Goal: Task Accomplishment & Management: Use online tool/utility

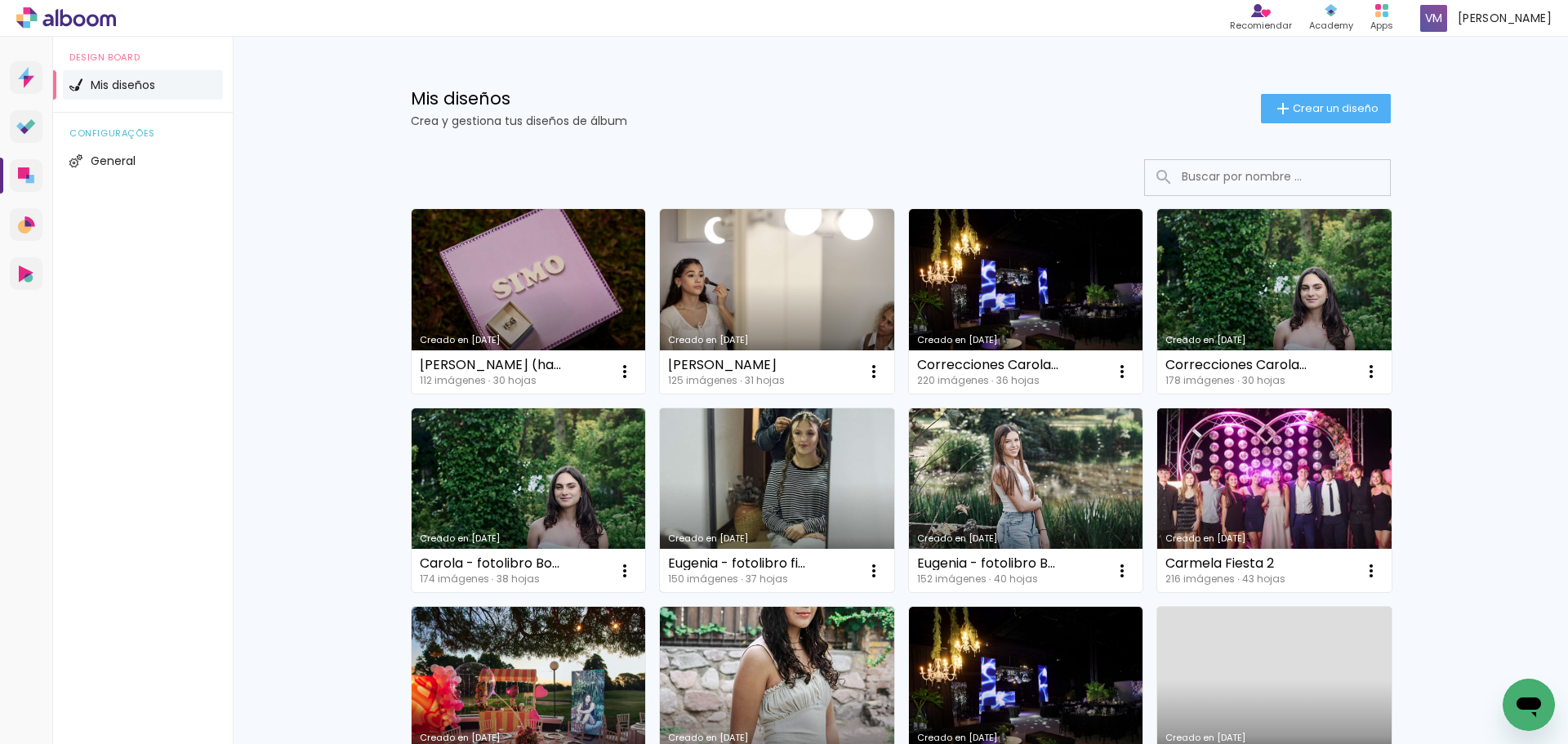
click at [818, 475] on link "Creado en [DATE]" at bounding box center [777, 500] width 235 height 185
click at [735, 502] on link "Creado en [DATE]" at bounding box center [777, 500] width 235 height 185
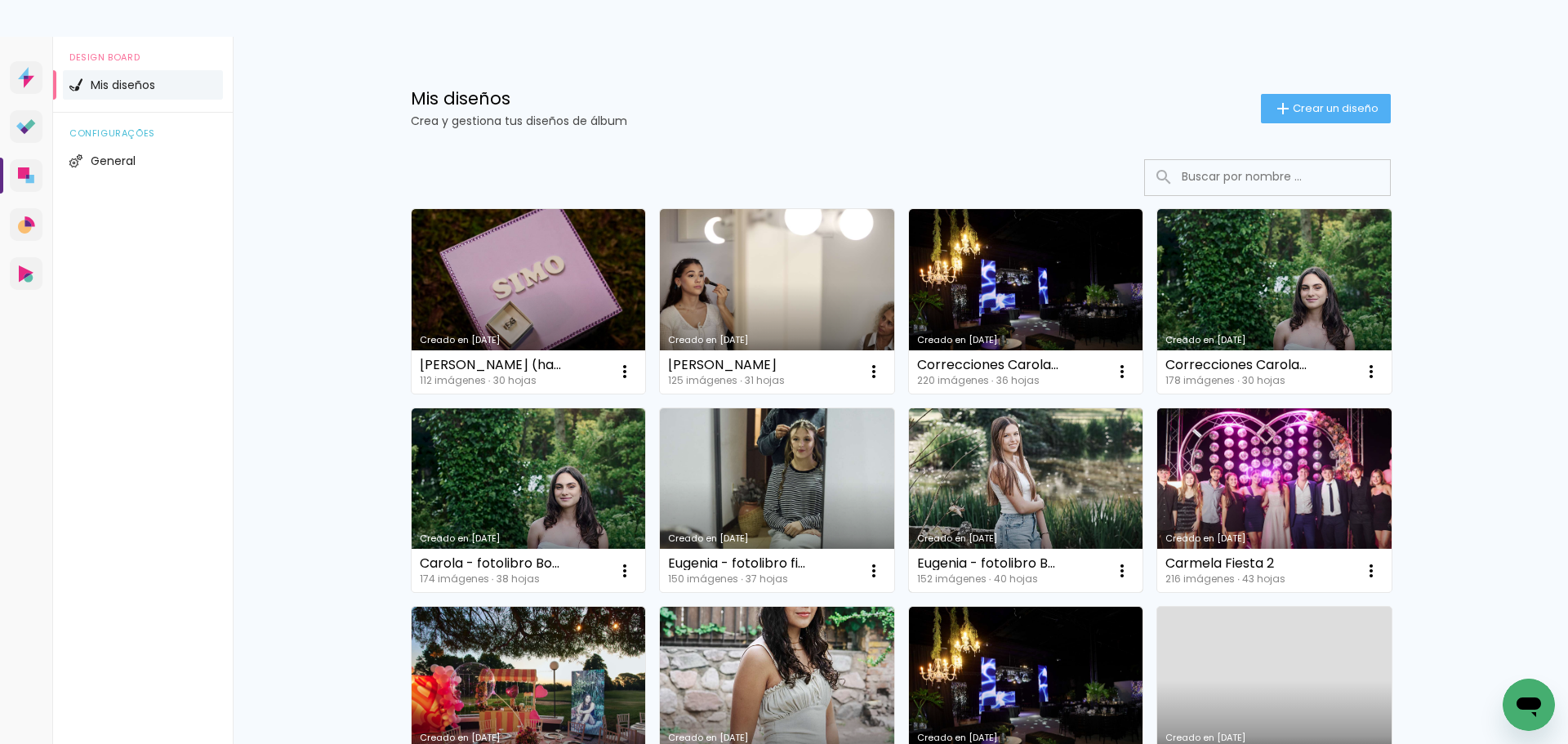
click at [1017, 524] on link "Creado en [DATE]" at bounding box center [1026, 500] width 235 height 185
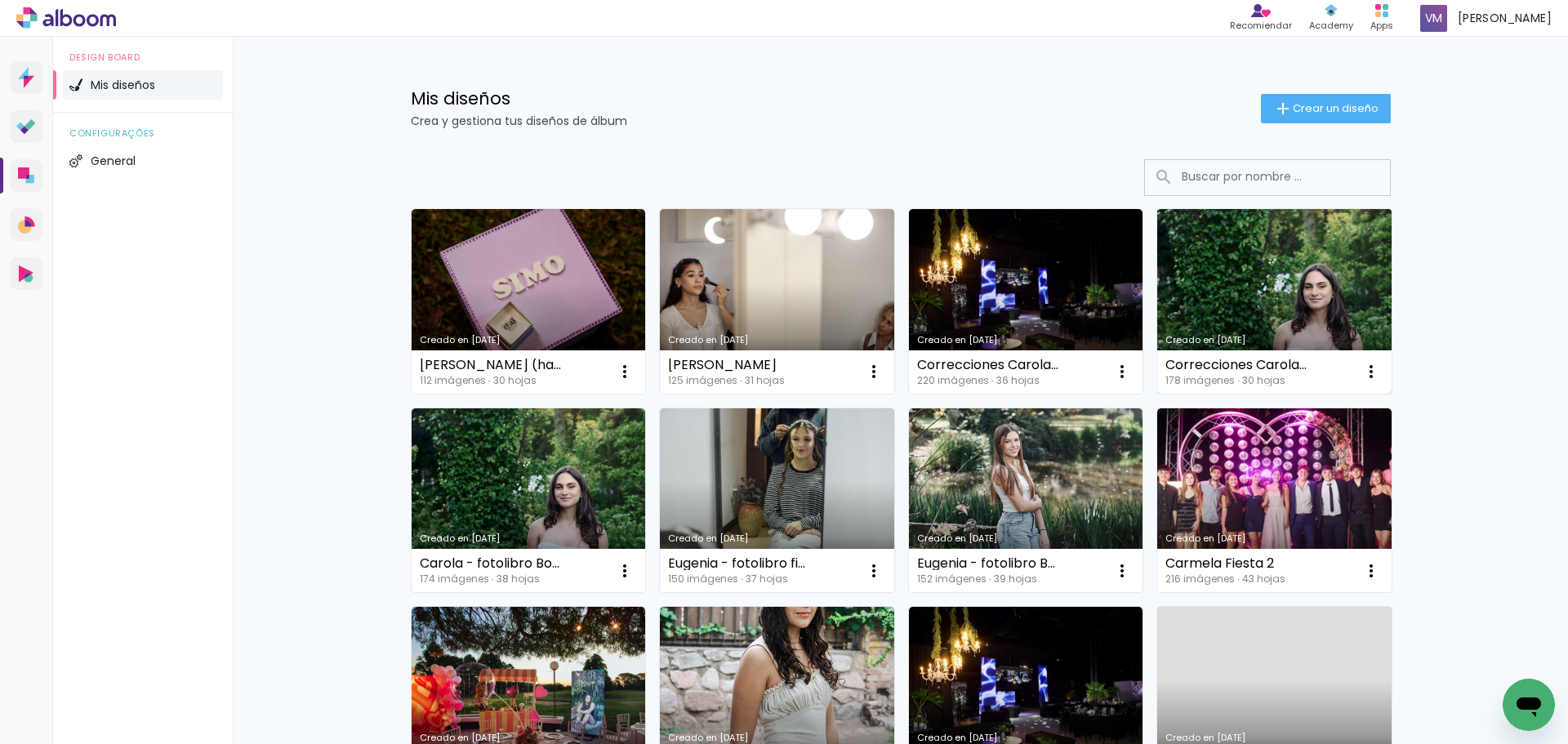
click at [1242, 329] on link "Creado en [DATE]" at bounding box center [1274, 301] width 235 height 185
